Goal: Task Accomplishment & Management: Use online tool/utility

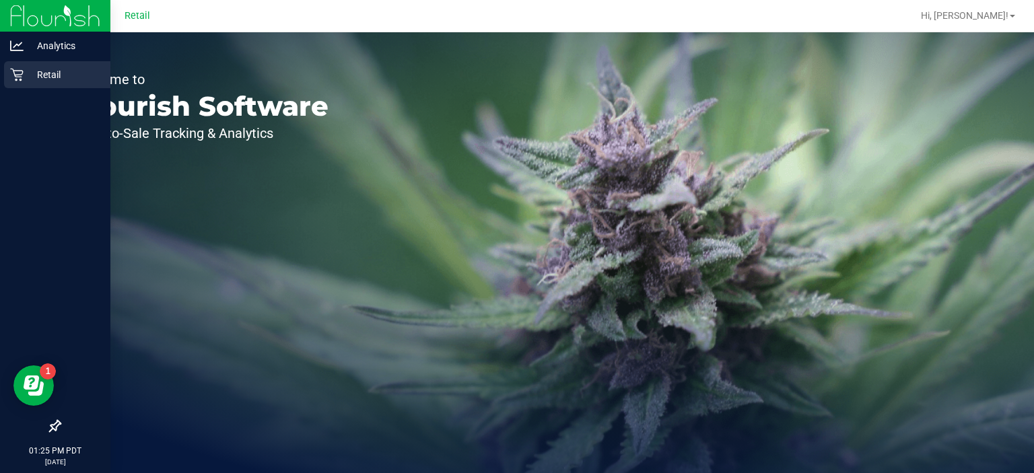
click at [11, 76] on icon at bounding box center [16, 74] width 13 height 13
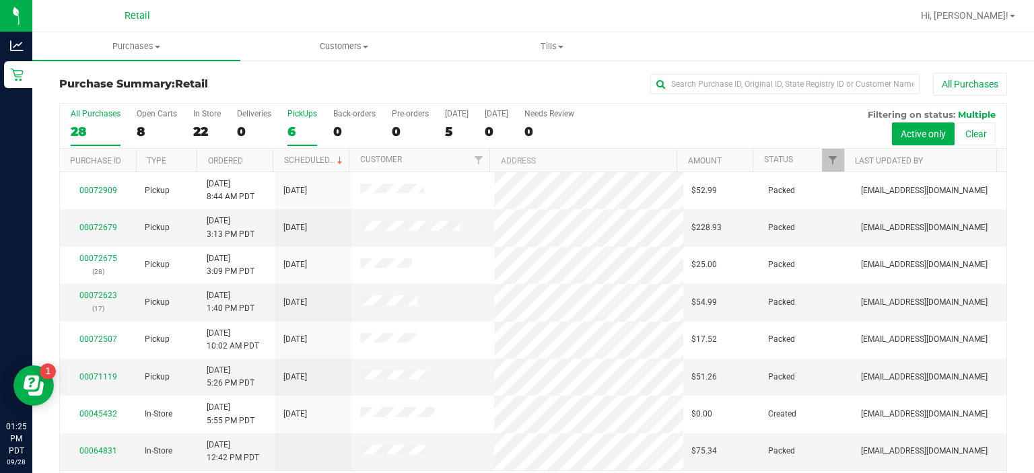
click at [302, 110] on div "PickUps" at bounding box center [302, 113] width 30 height 9
click at [0, 0] on input "PickUps 6" at bounding box center [0, 0] width 0 height 0
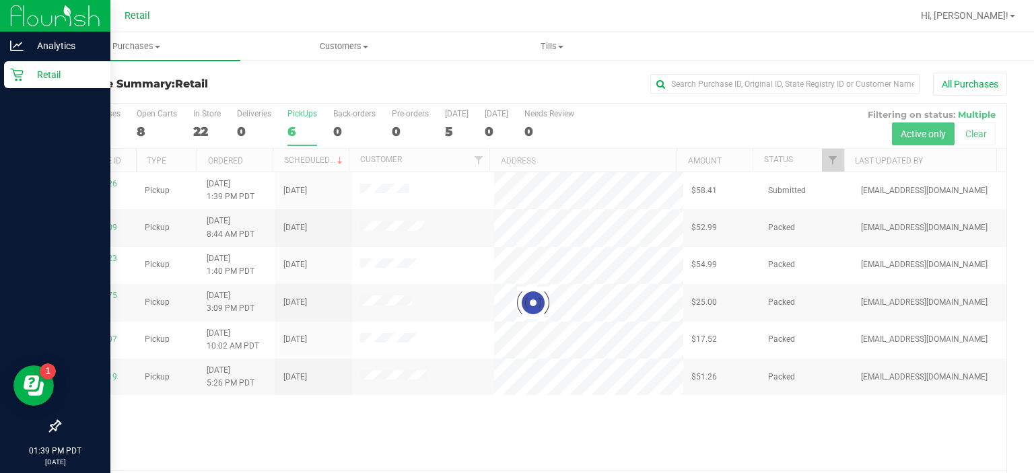
click at [22, 72] on icon at bounding box center [16, 74] width 13 height 13
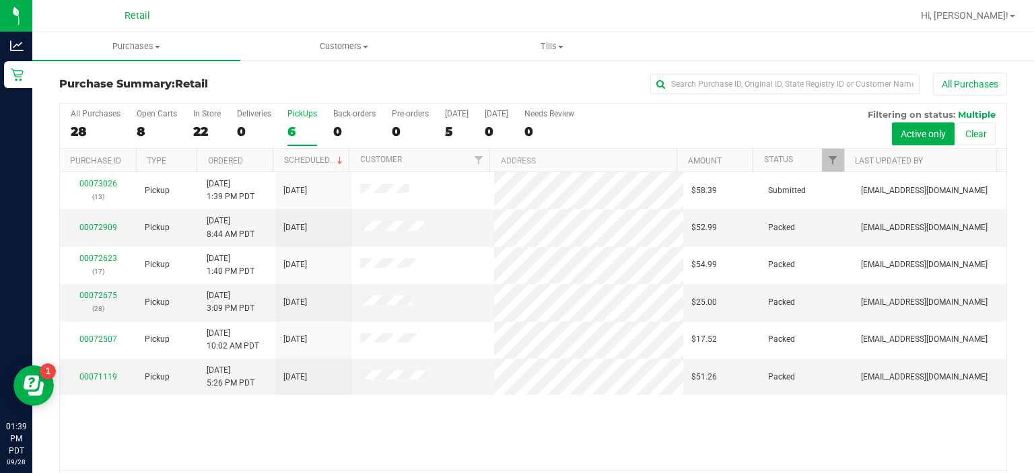
click at [301, 111] on div "PickUps" at bounding box center [302, 113] width 30 height 9
click at [0, 0] on input "PickUps 6" at bounding box center [0, 0] width 0 height 0
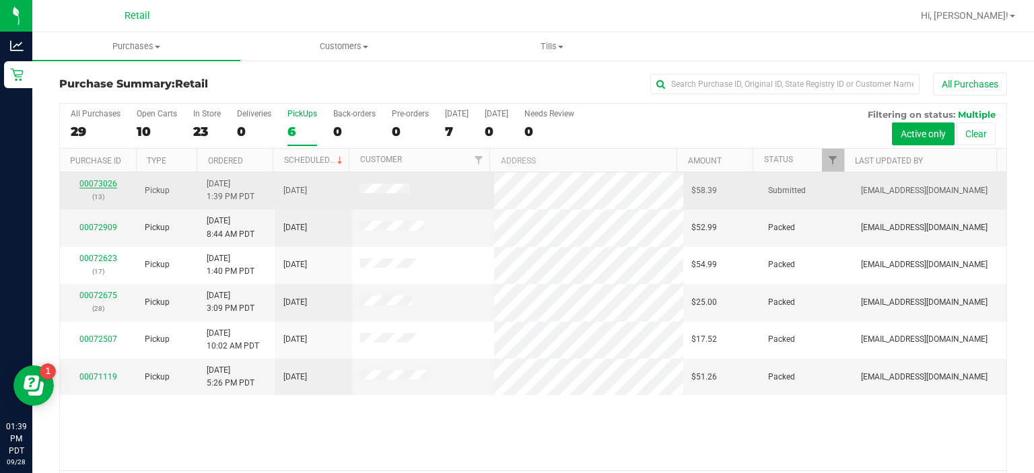
click at [88, 183] on link "00073026" at bounding box center [98, 183] width 38 height 9
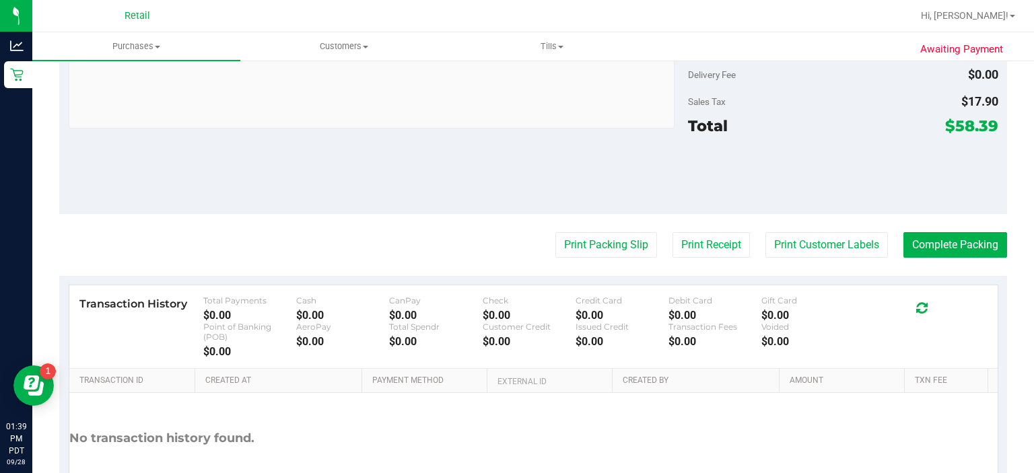
scroll to position [514, 0]
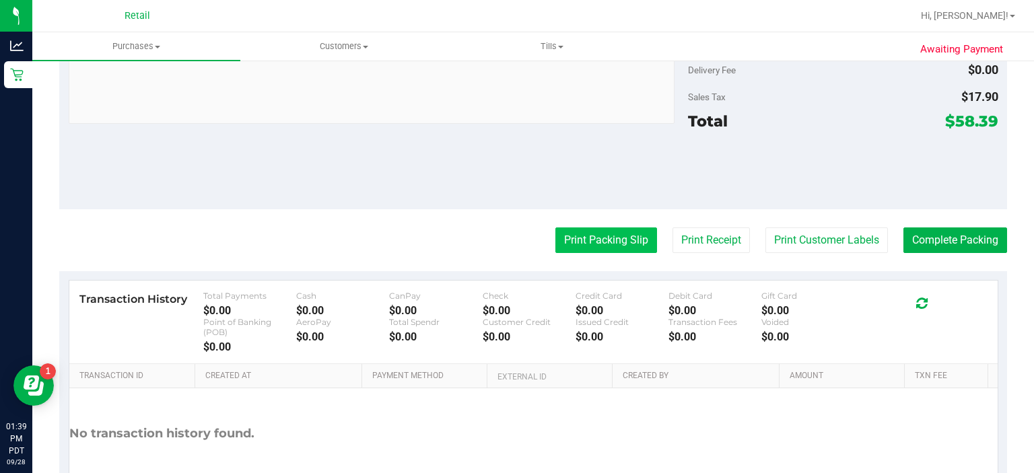
click at [582, 240] on button "Print Packing Slip" at bounding box center [606, 241] width 102 height 26
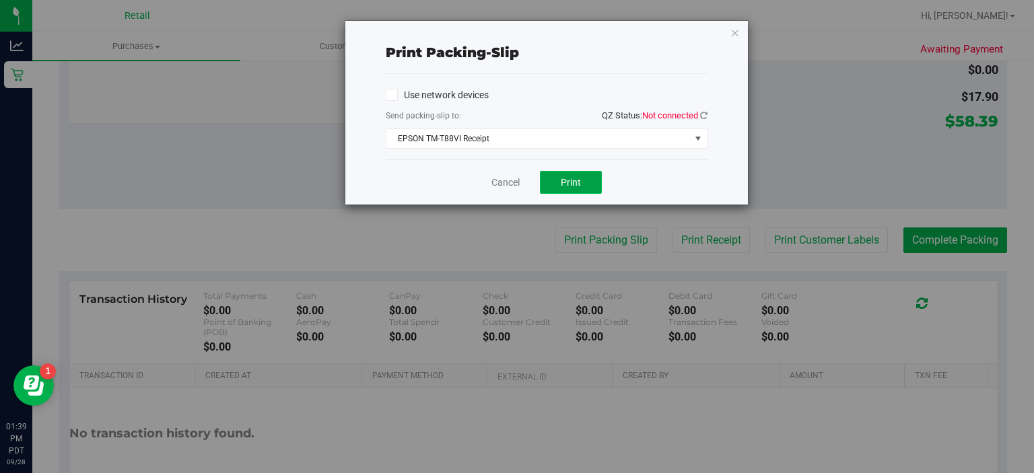
click at [572, 181] on span "Print" at bounding box center [571, 182] width 20 height 11
click at [495, 178] on link "Cancel" at bounding box center [505, 183] width 28 height 14
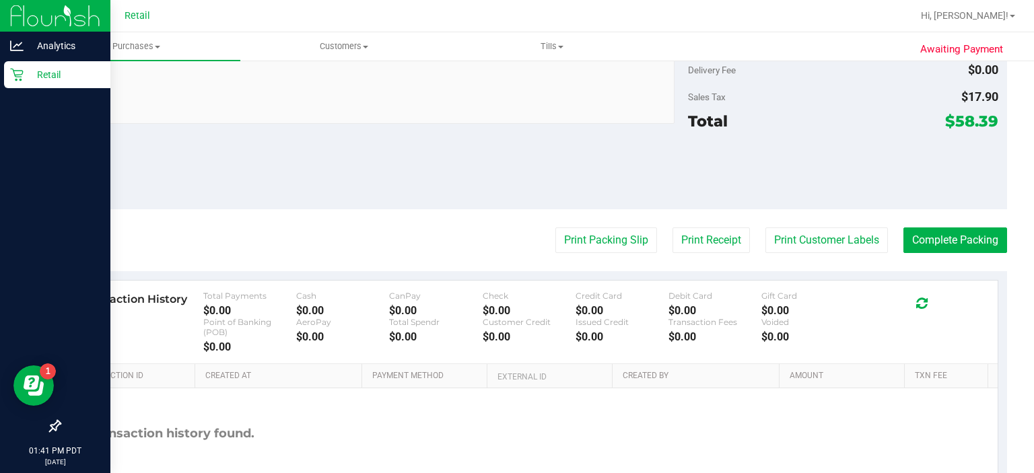
click at [19, 81] on icon at bounding box center [16, 74] width 13 height 13
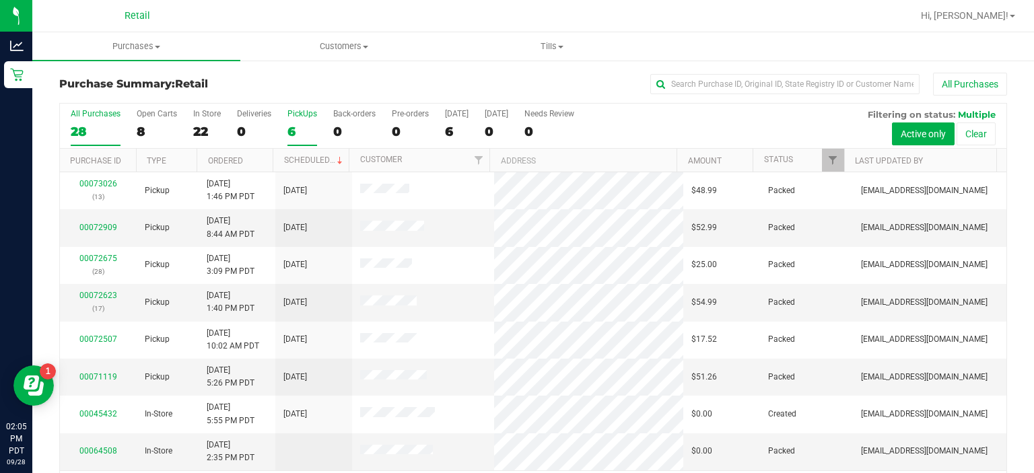
click at [308, 111] on div "PickUps" at bounding box center [302, 113] width 30 height 9
click at [0, 0] on input "PickUps 6" at bounding box center [0, 0] width 0 height 0
